Goal: Information Seeking & Learning: Learn about a topic

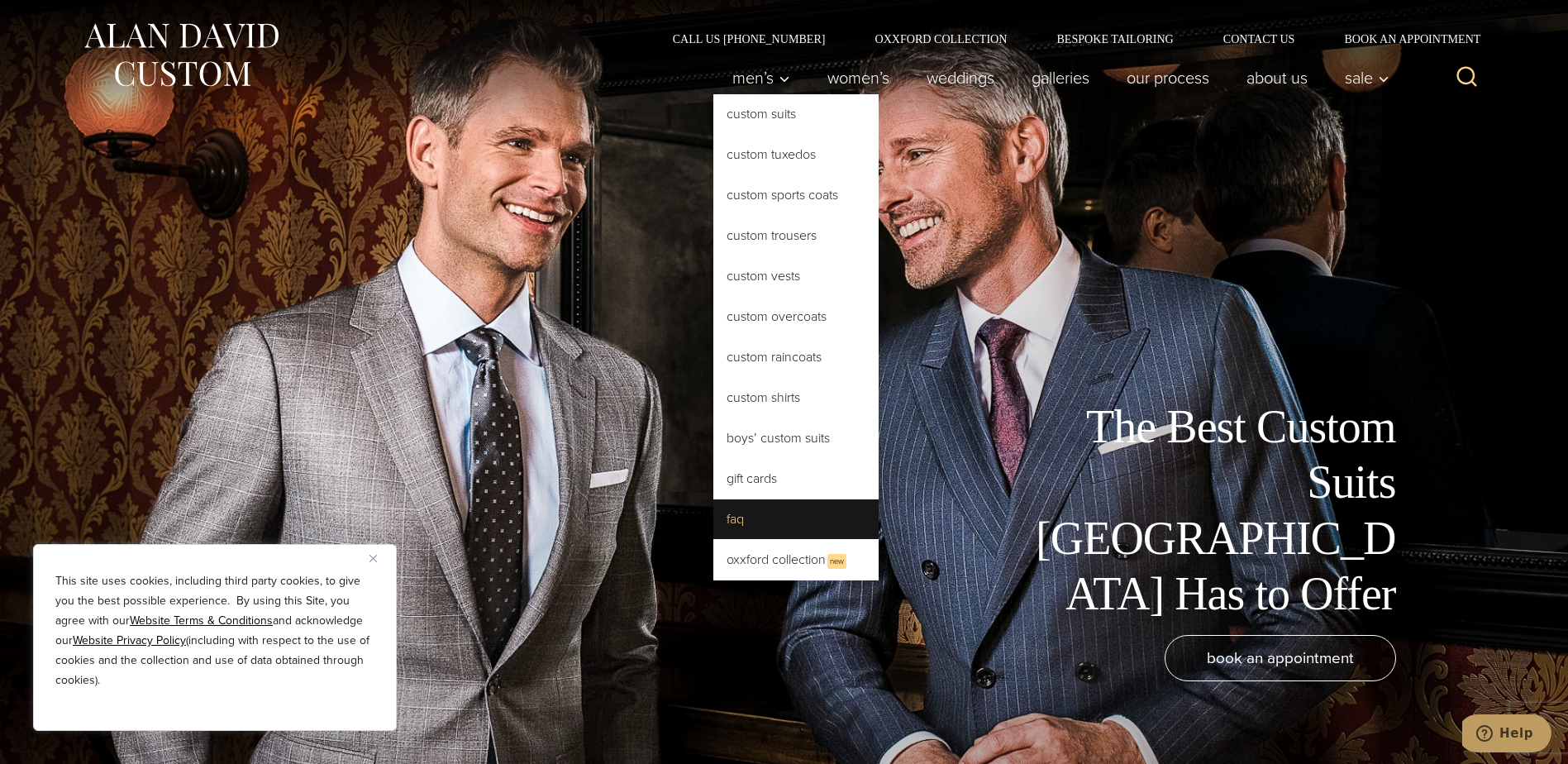
click at [729, 518] on link "FAQ" at bounding box center [796, 519] width 166 height 39
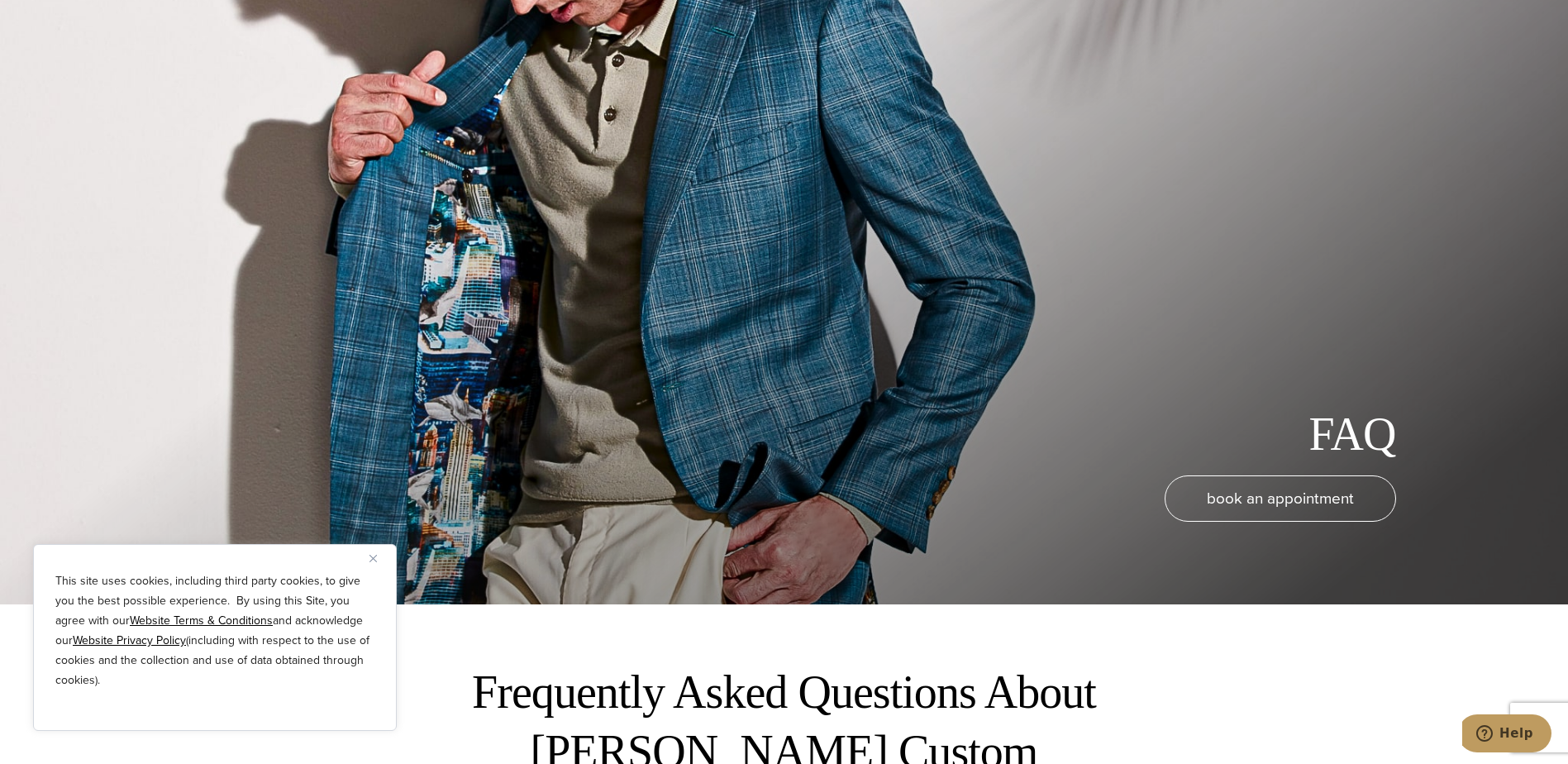
scroll to position [166, 0]
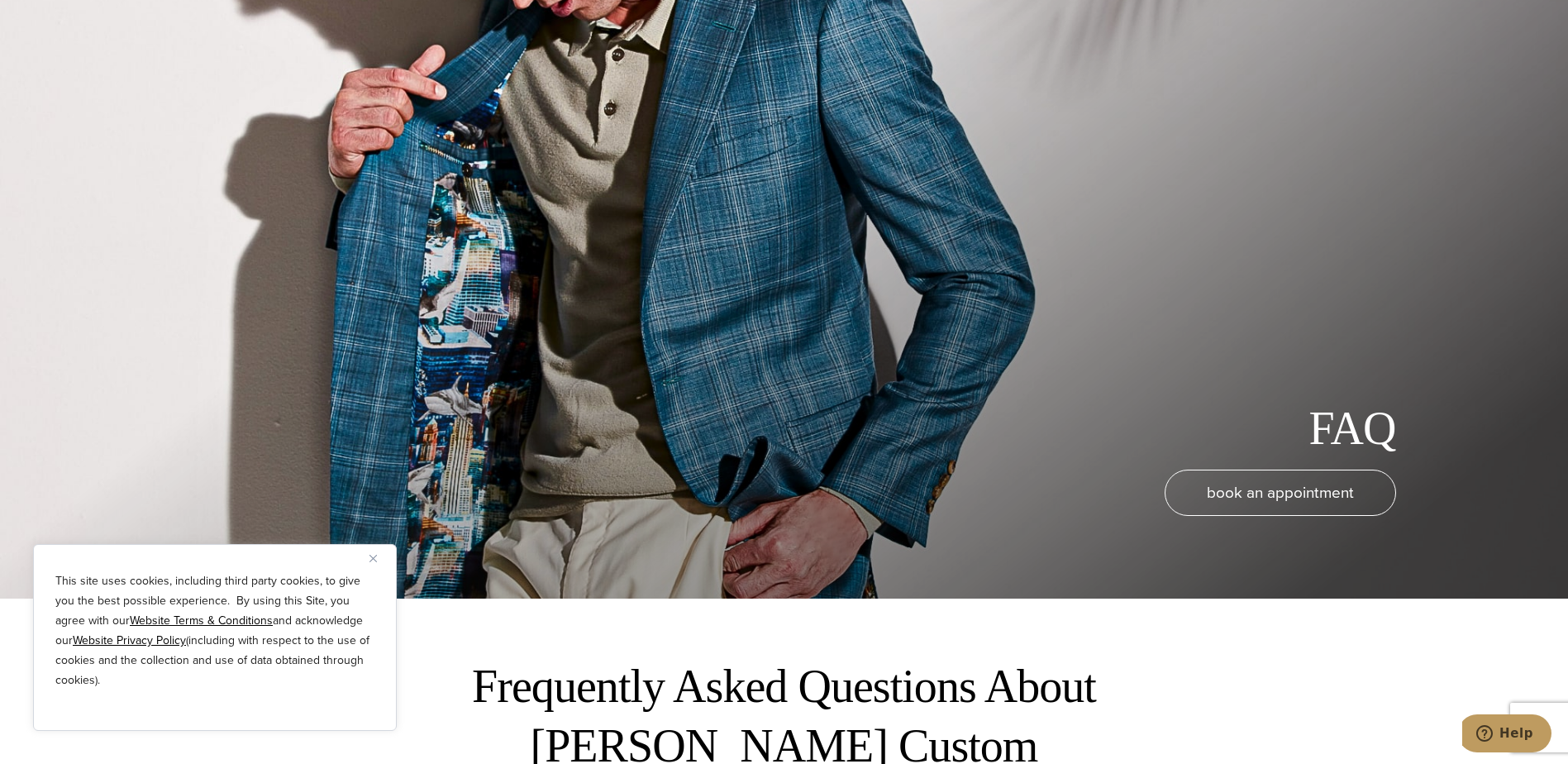
click at [371, 559] on img "Close" at bounding box center [374, 558] width 8 height 8
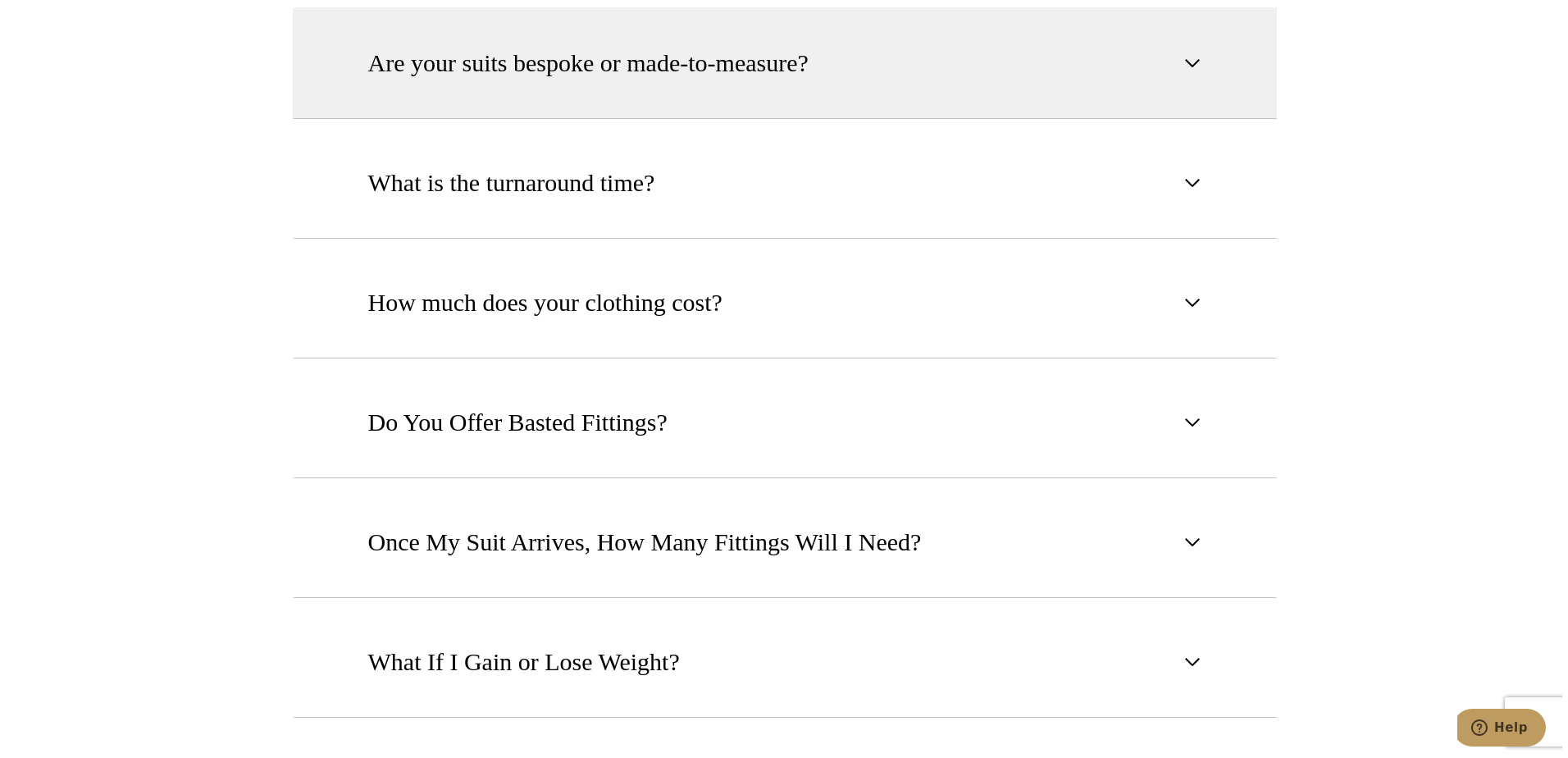
scroll to position [1229, 0]
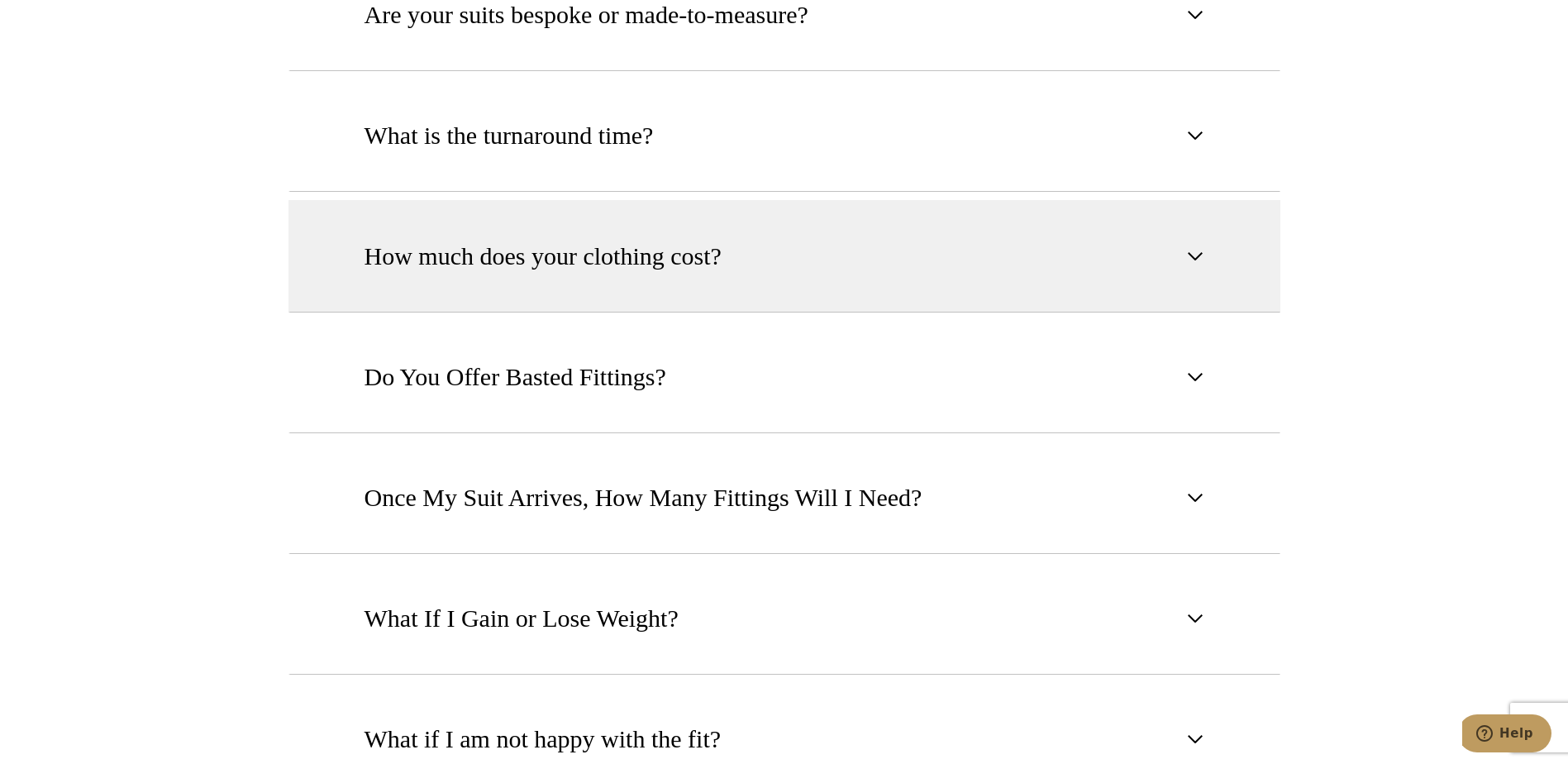
click at [1193, 246] on span "button" at bounding box center [1195, 256] width 20 height 20
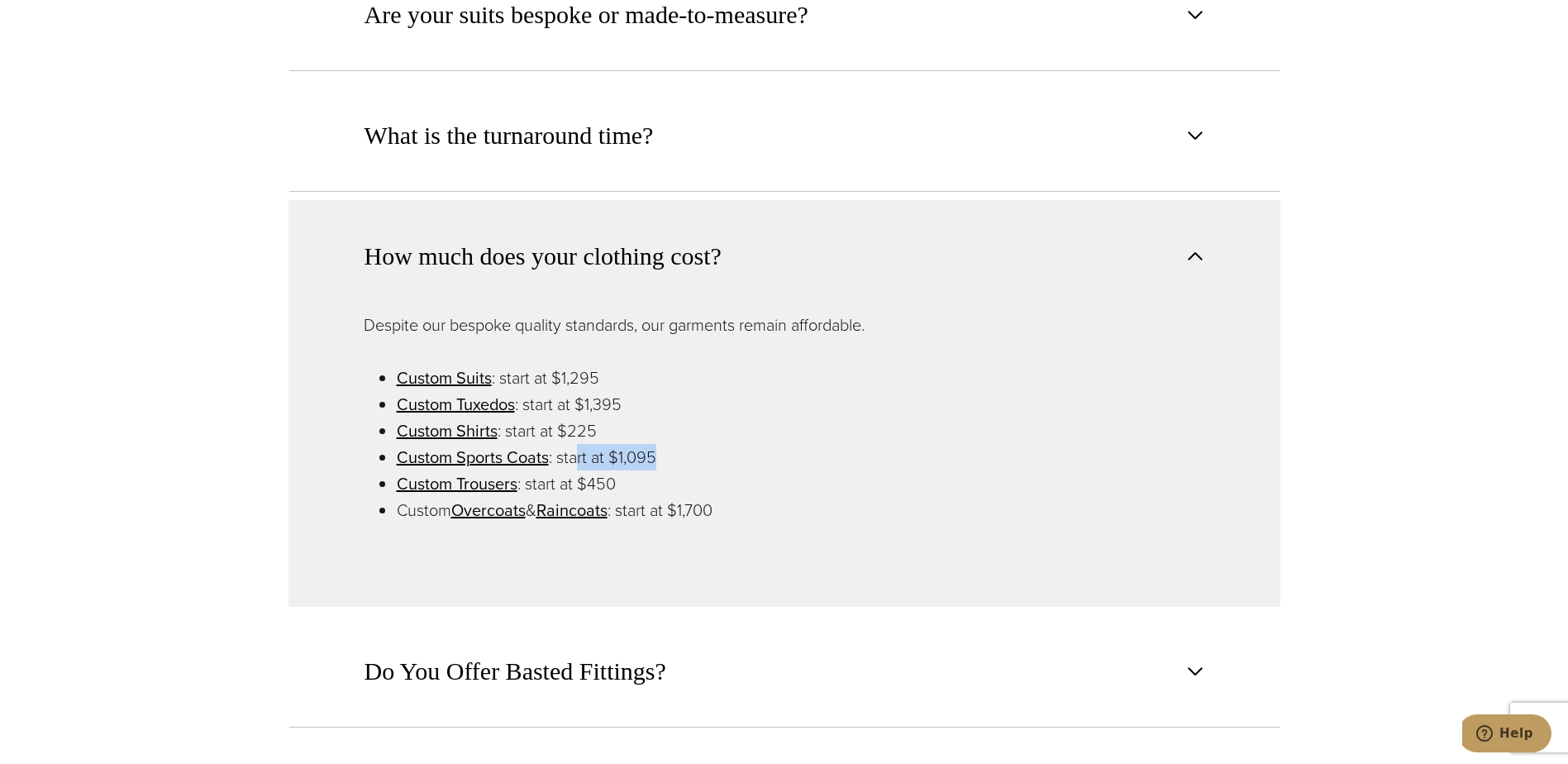
drag, startPoint x: 585, startPoint y: 437, endPoint x: 683, endPoint y: 428, distance: 98.4
click at [683, 444] on li "Custom Sports Coats : start at $1,095" at bounding box center [801, 456] width 809 height 27
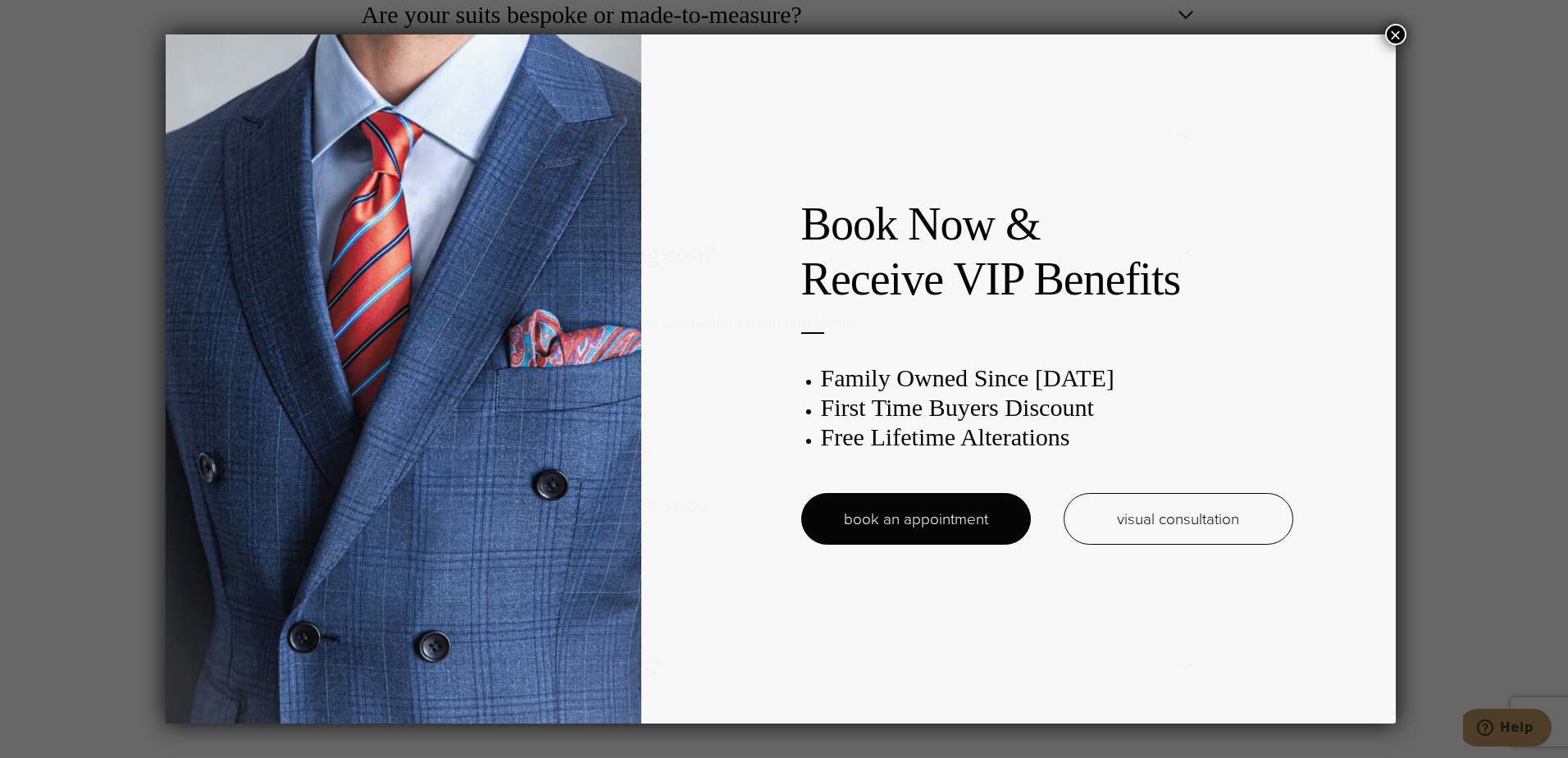
scroll to position [0, 0]
